Goal: Task Accomplishment & Management: Use online tool/utility

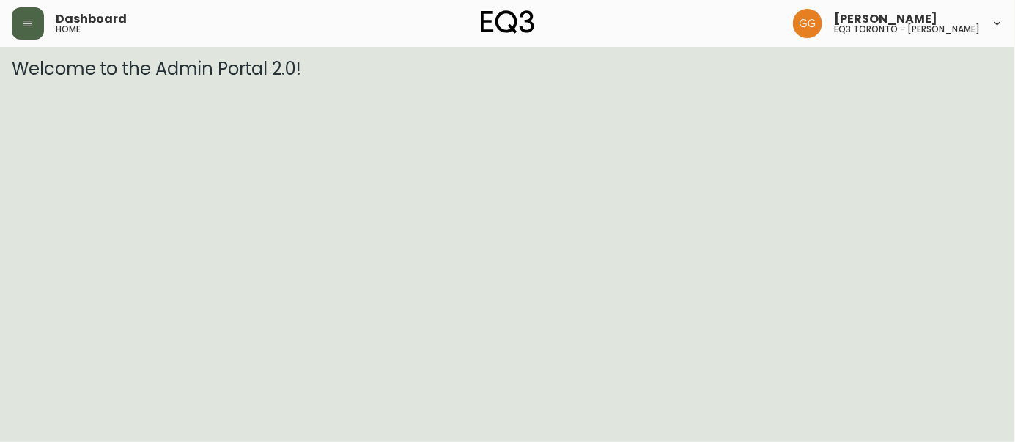
click at [34, 22] on button "button" at bounding box center [28, 23] width 32 height 32
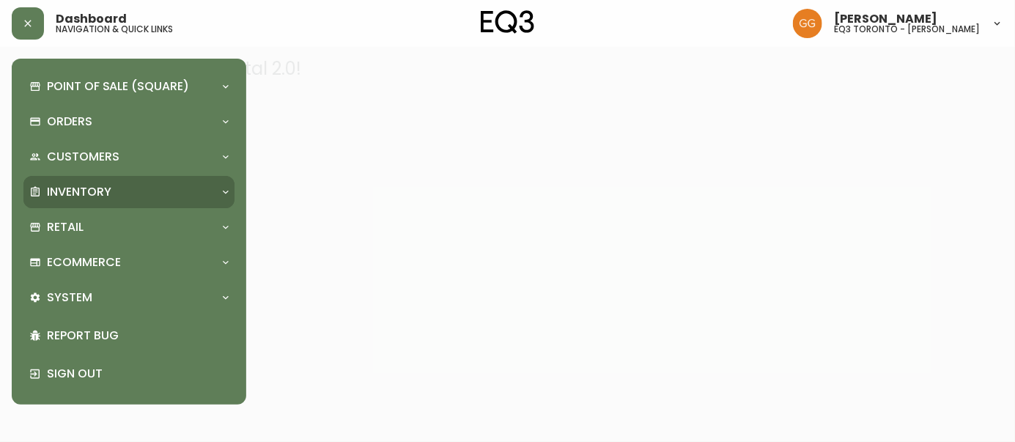
click at [89, 196] on p "Inventory" at bounding box center [79, 192] width 64 height 16
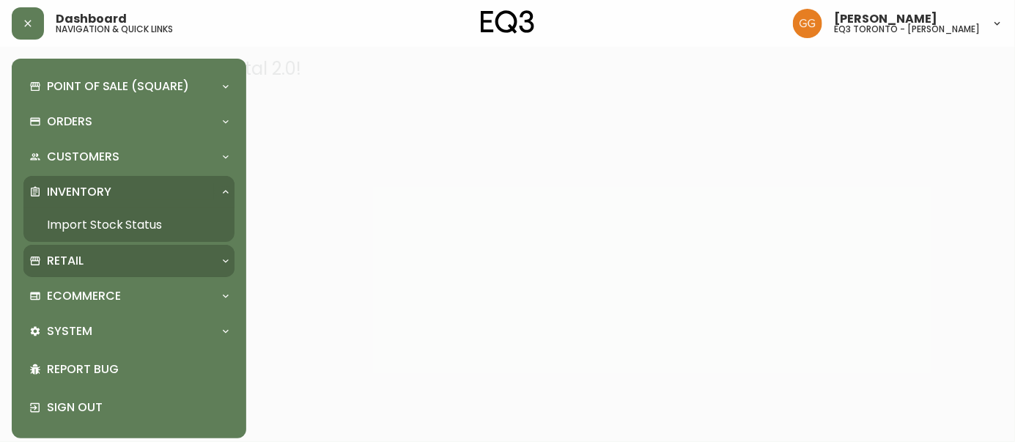
click at [64, 257] on p "Retail" at bounding box center [65, 261] width 37 height 16
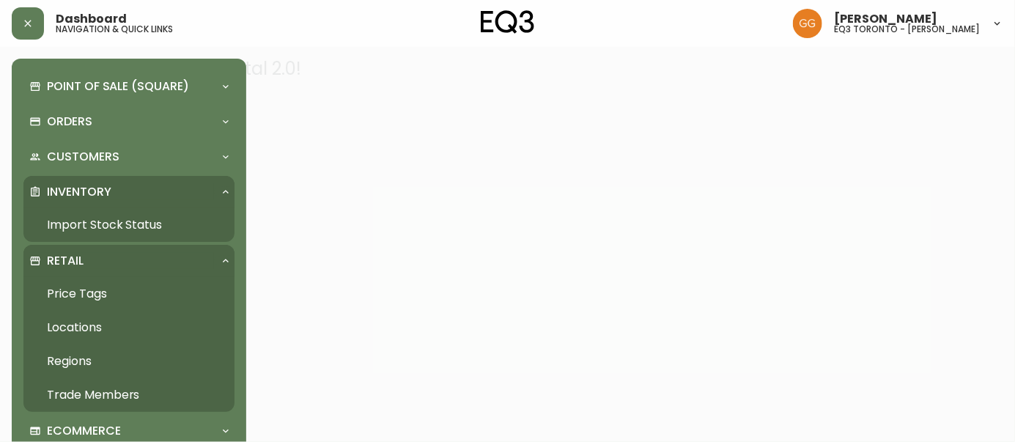
click at [82, 289] on link "Price Tags" at bounding box center [128, 294] width 211 height 34
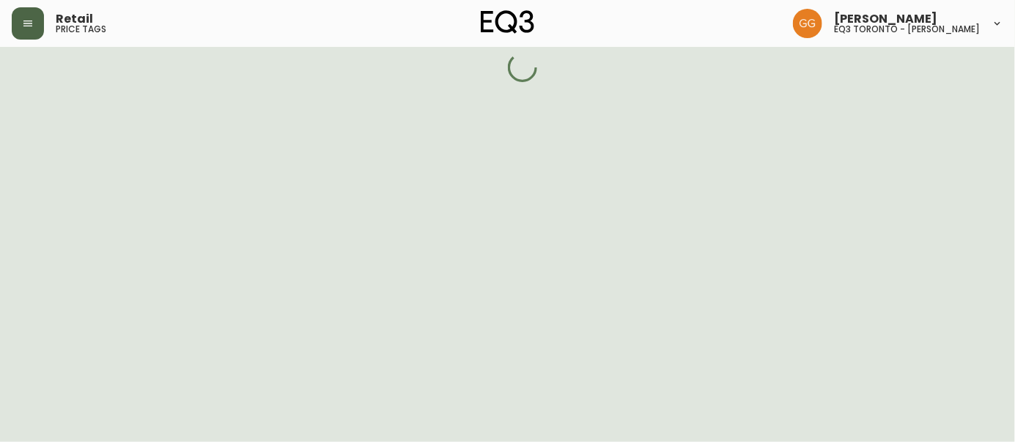
click at [27, 37] on button "button" at bounding box center [28, 23] width 32 height 32
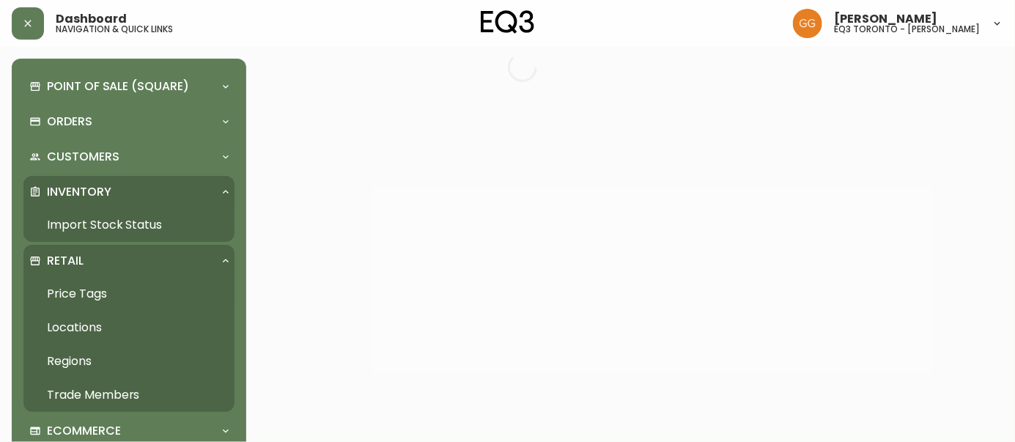
click at [88, 223] on link "Import Stock Status" at bounding box center [128, 225] width 211 height 34
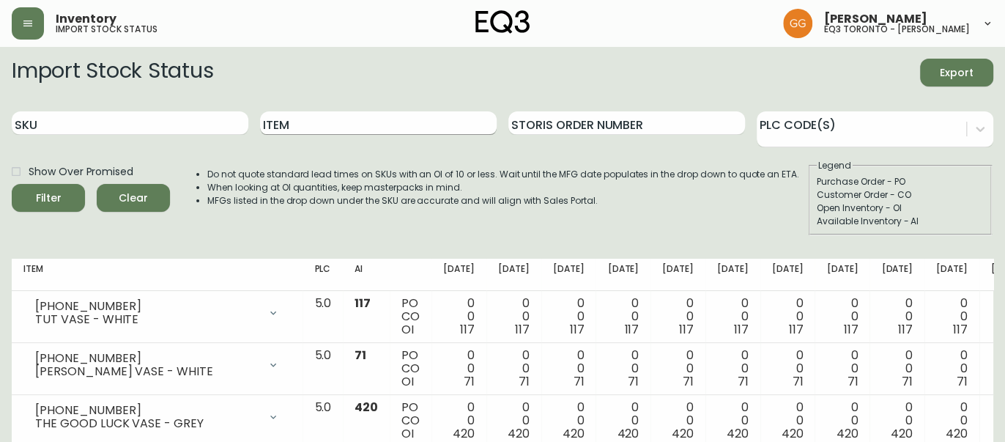
click at [361, 124] on input "Item" at bounding box center [378, 122] width 237 height 23
type input "m"
click at [12, 184] on button "Filter" at bounding box center [48, 198] width 73 height 28
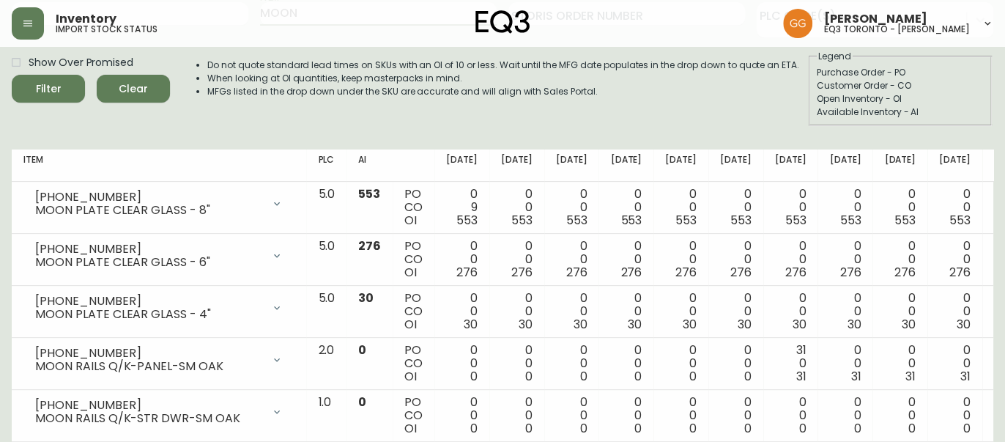
scroll to position [133, 0]
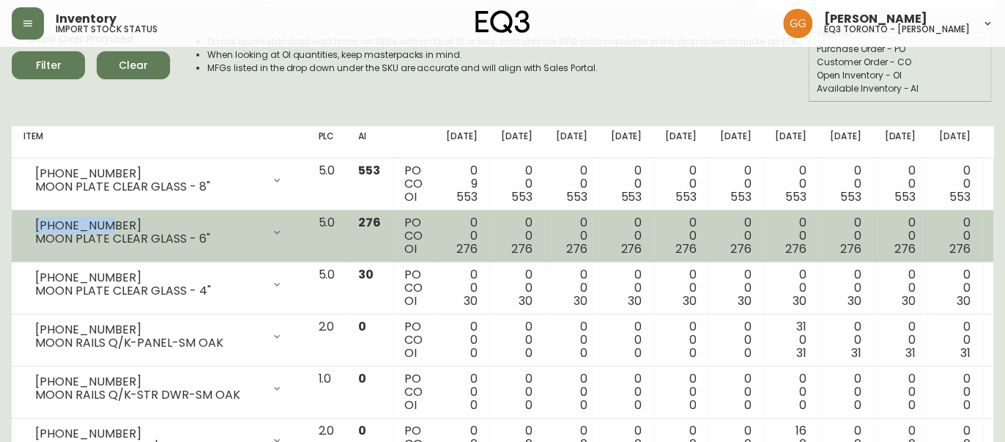
drag, startPoint x: 114, startPoint y: 218, endPoint x: 22, endPoint y: 222, distance: 91.7
click at [22, 222] on td "[PHONE_NUMBER] MOON PLATE CLEAR GLASS - 6" Opening Balance 276 ( [DATE] ) Avail…" at bounding box center [159, 236] width 295 height 52
copy div "[PHONE_NUMBER]"
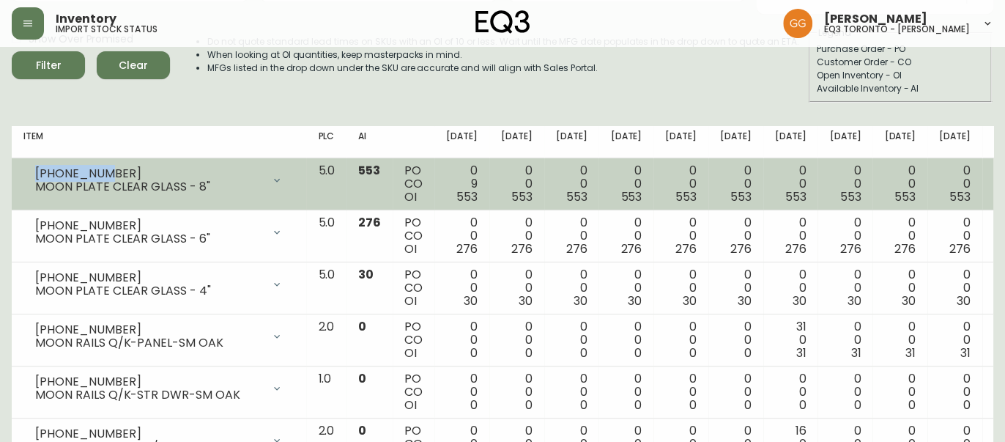
drag, startPoint x: 103, startPoint y: 169, endPoint x: 25, endPoint y: 169, distance: 78.4
click at [25, 169] on div "[PHONE_NUMBER] MOON PLATE CLEAR GLASS - 8"" at bounding box center [158, 180] width 271 height 32
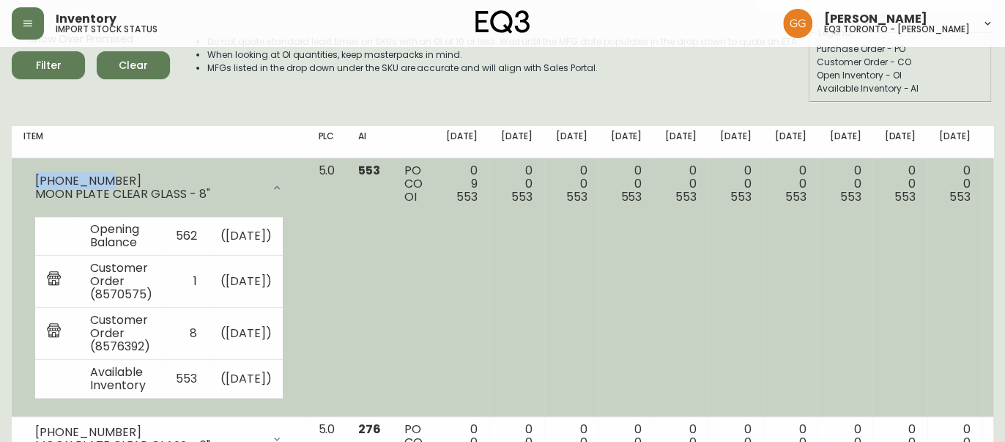
copy div "[PHONE_NUMBER]"
drag, startPoint x: 5, startPoint y: 266, endPoint x: 22, endPoint y: 260, distance: 17.8
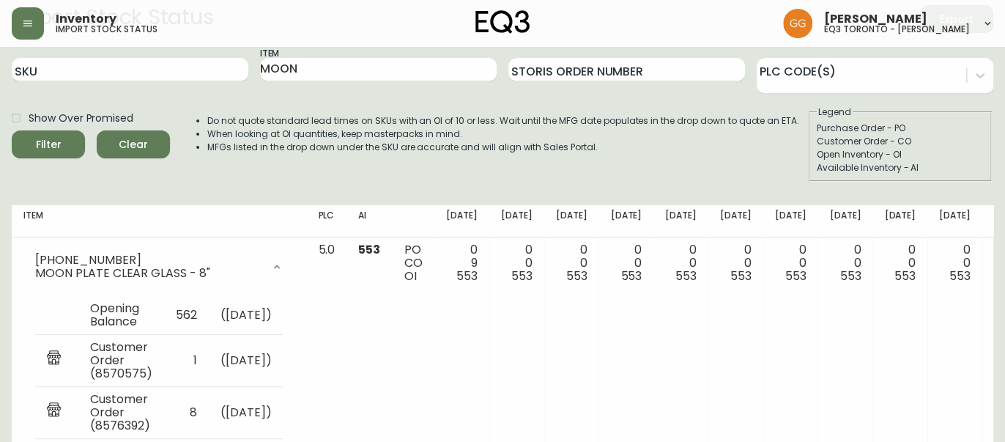
scroll to position [0, 0]
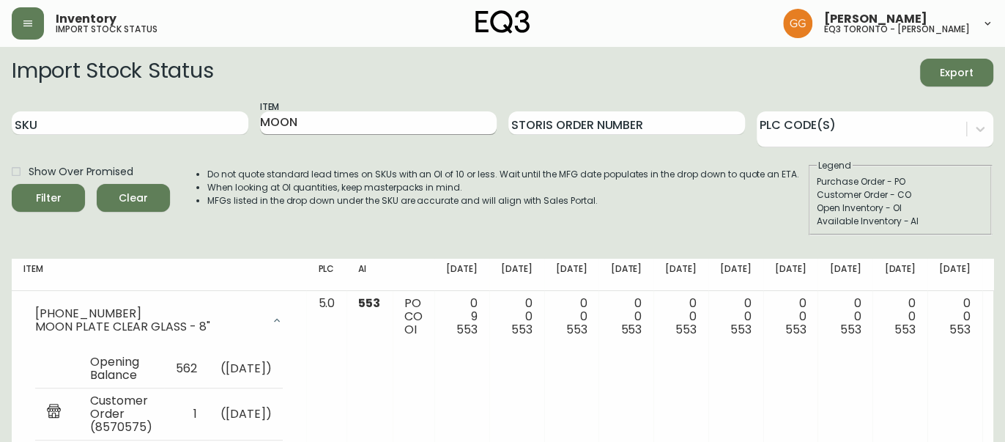
click at [329, 128] on input "MOON" at bounding box center [378, 122] width 237 height 23
click at [328, 128] on input "MOON" at bounding box center [378, 122] width 237 height 23
click at [12, 184] on button "Filter" at bounding box center [48, 198] width 73 height 28
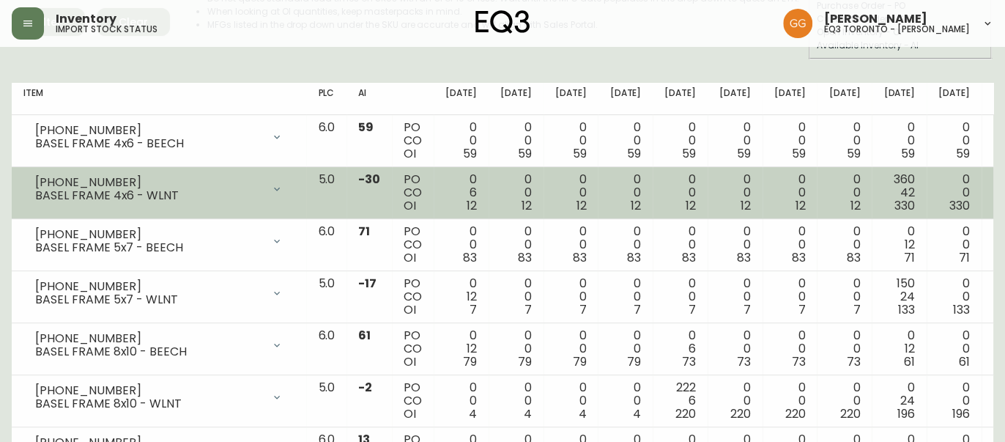
scroll to position [199, 0]
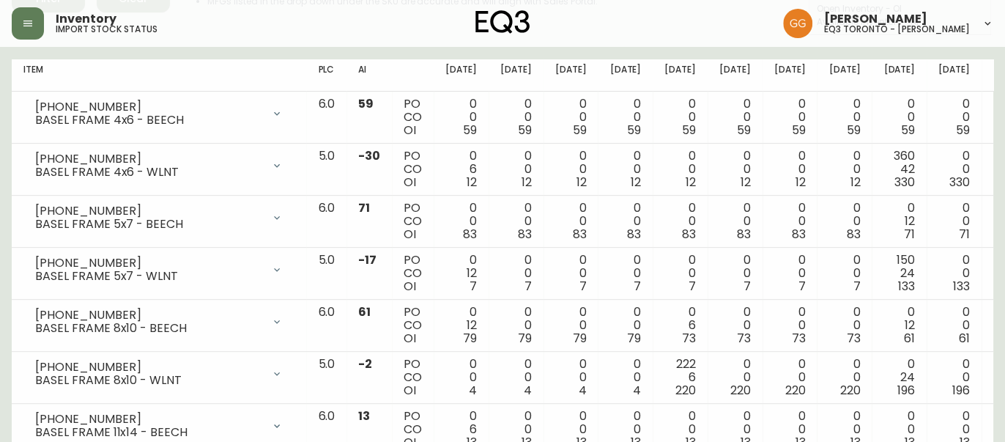
click at [4, 234] on main "Import Stock Status Export SKU Item basel Storis Order Number PLC Code(s) Show …" at bounding box center [502, 272] width 1005 height 848
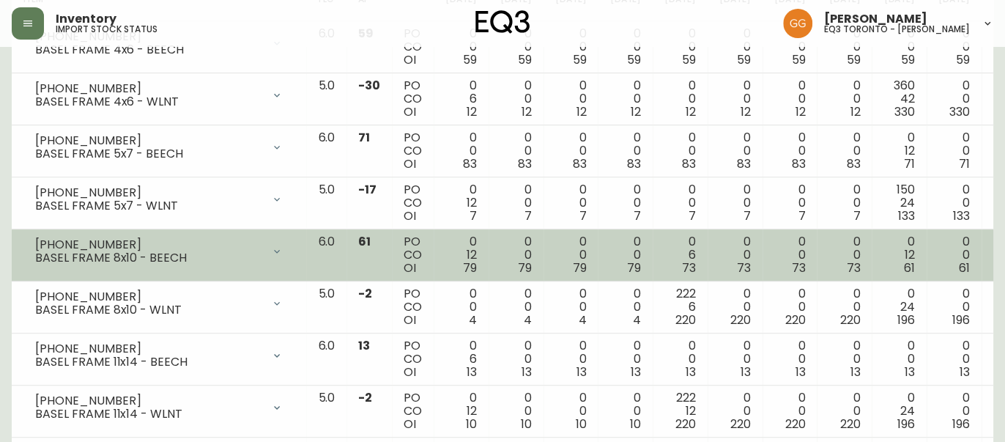
scroll to position [261, 0]
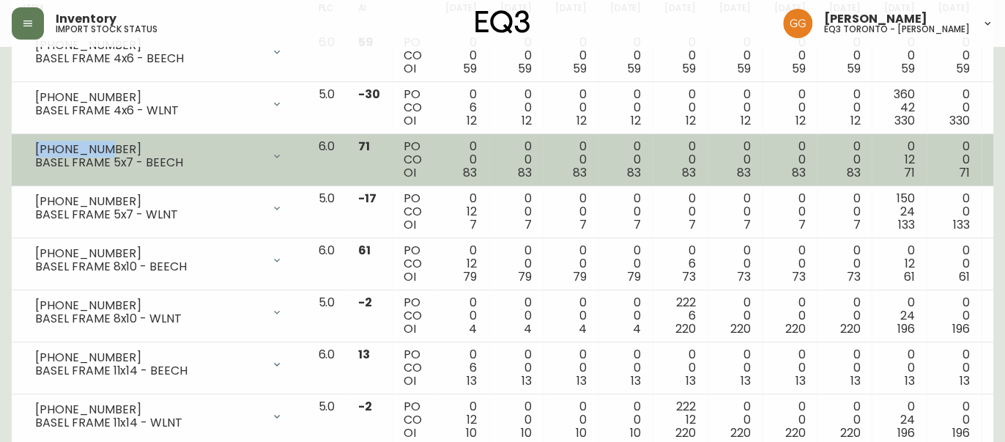
drag, startPoint x: 97, startPoint y: 149, endPoint x: 23, endPoint y: 153, distance: 74.1
click at [23, 153] on div "[PHONE_NUMBER] BASEL FRAME 5x7 - BEECH" at bounding box center [158, 156] width 271 height 32
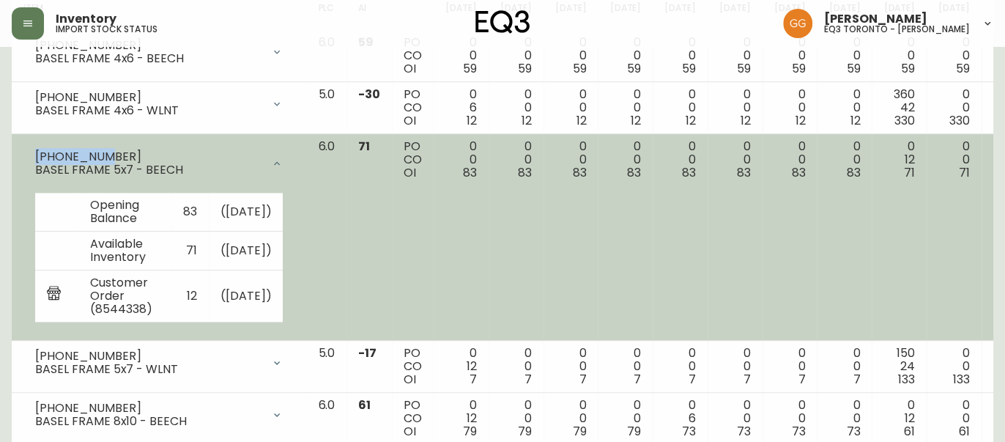
copy div "[PHONE_NUMBER]"
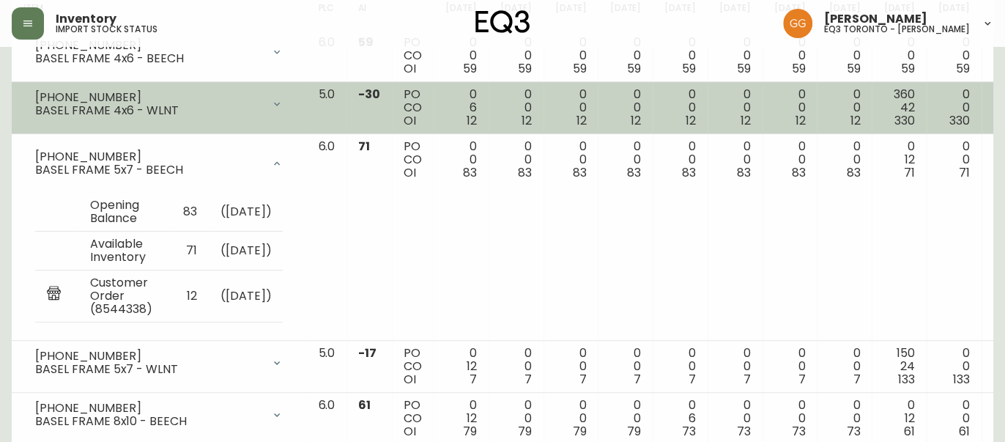
click at [318, 97] on td "5.0" at bounding box center [326, 108] width 40 height 52
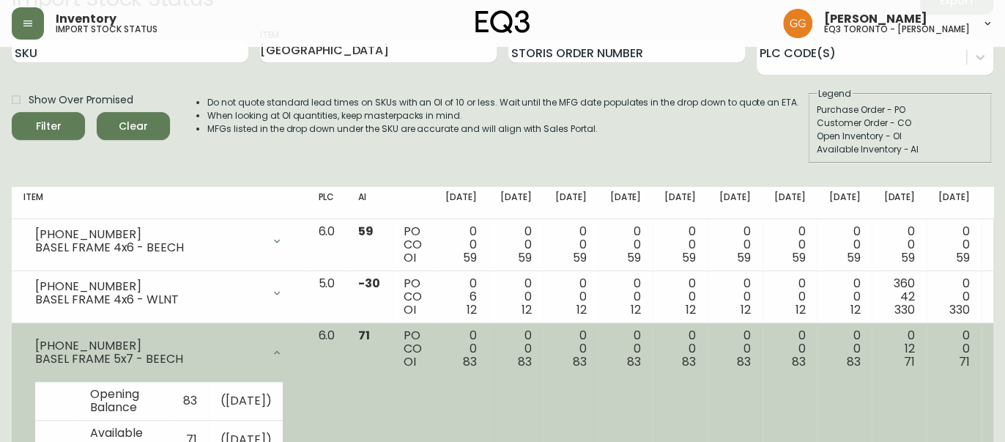
scroll to position [0, 0]
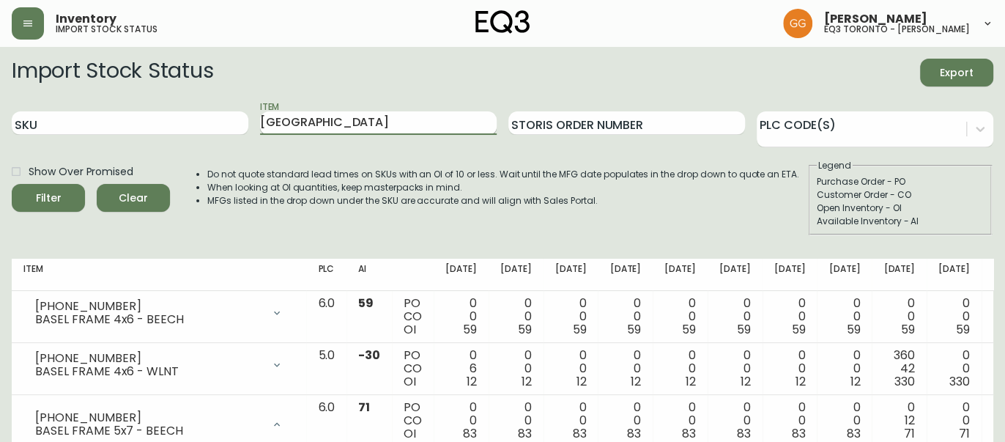
click at [340, 126] on input "[GEOGRAPHIC_DATA]" at bounding box center [378, 122] width 237 height 23
click at [12, 184] on button "Filter" at bounding box center [48, 198] width 73 height 28
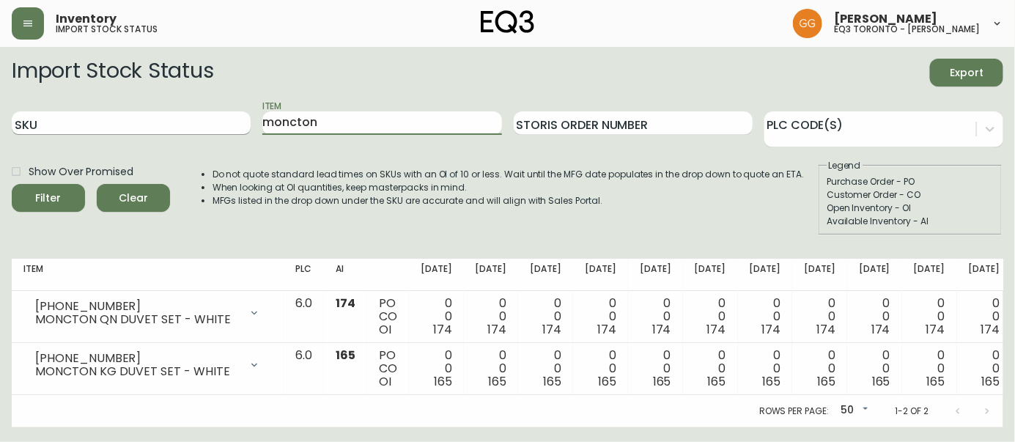
drag, startPoint x: 339, startPoint y: 119, endPoint x: 235, endPoint y: 119, distance: 104.0
click at [235, 119] on div "SKU Item moncton Storis Order Number PLC Code(s)" at bounding box center [507, 124] width 991 height 48
click at [12, 184] on button "Filter" at bounding box center [48, 198] width 73 height 28
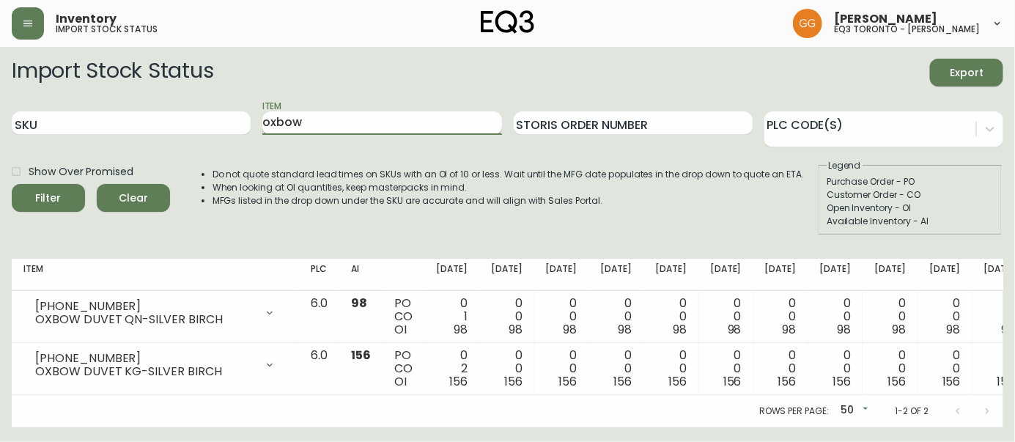
click at [324, 114] on input "oxbow" at bounding box center [381, 122] width 239 height 23
click at [12, 184] on button "Filter" at bounding box center [48, 198] width 73 height 28
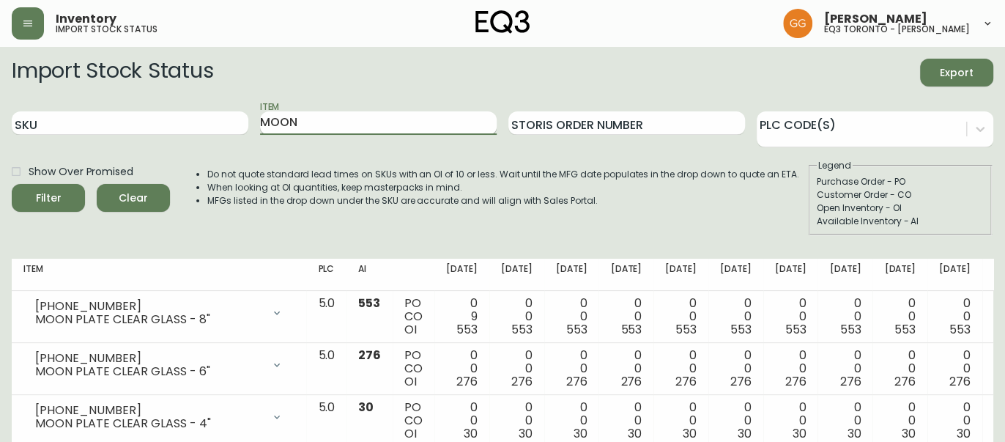
click at [422, 119] on input "MOON" at bounding box center [378, 122] width 237 height 23
type input "TIDE"
click at [12, 184] on button "Filter" at bounding box center [48, 198] width 73 height 28
